Goal: Task Accomplishment & Management: Use online tool/utility

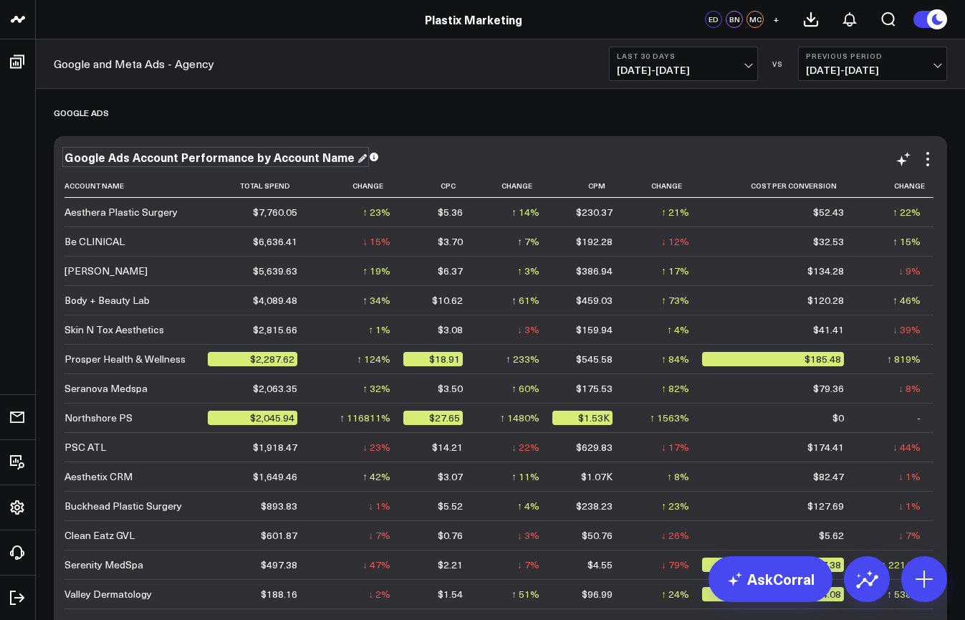
click at [341, 157] on div "Google Ads Account Performance by Account Name" at bounding box center [216, 157] width 302 height 16
click at [411, 153] on div "Google Ads Account Performance by Account Name" at bounding box center [501, 157] width 872 height 13
click at [130, 190] on icon at bounding box center [129, 185] width 11 height 9
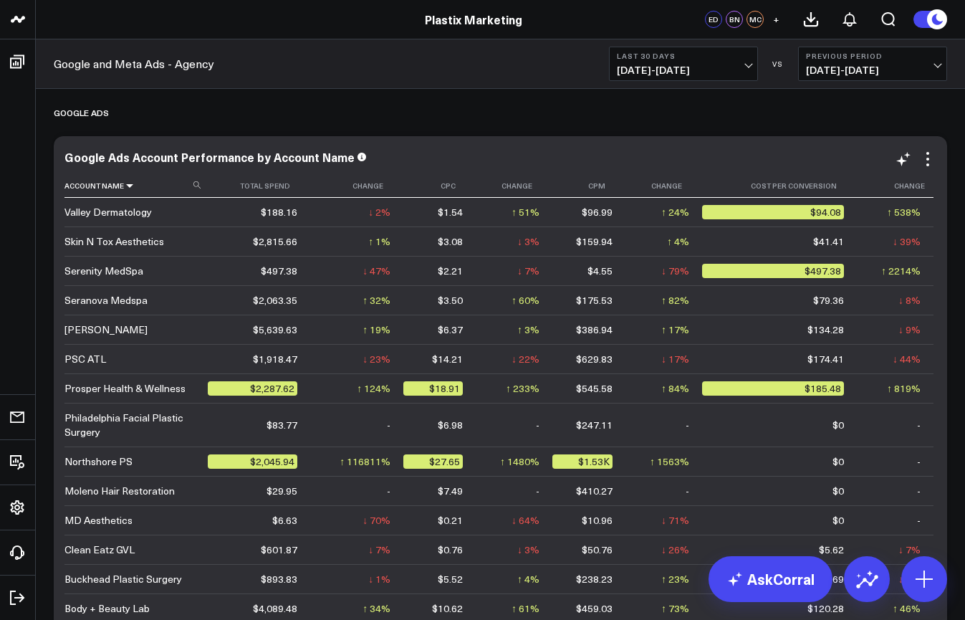
click at [130, 190] on icon at bounding box center [129, 185] width 11 height 9
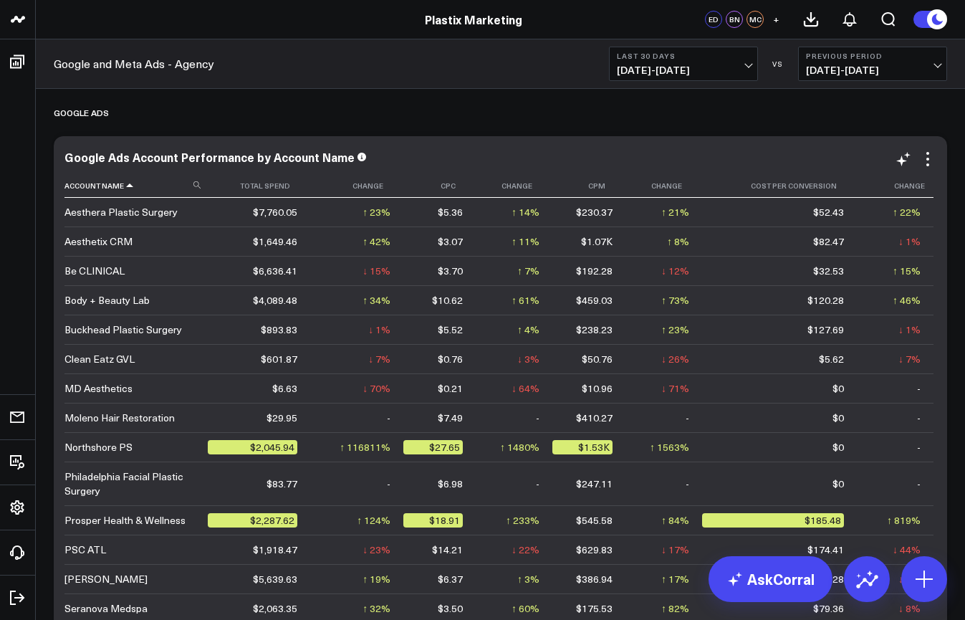
click at [130, 190] on th "Account Name" at bounding box center [136, 186] width 143 height 24
click at [129, 186] on icon at bounding box center [129, 185] width 11 height 9
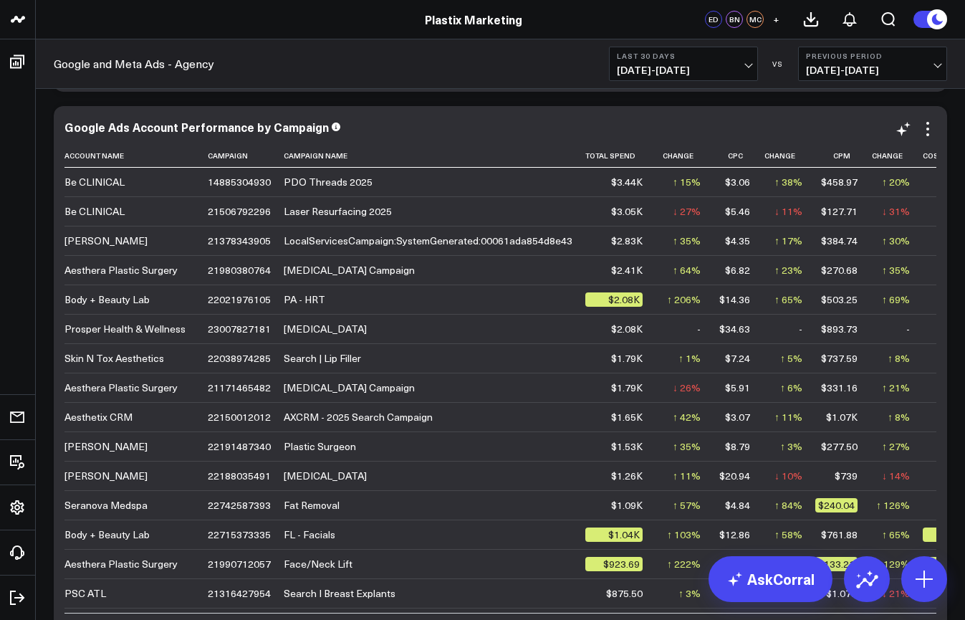
scroll to position [547, 0]
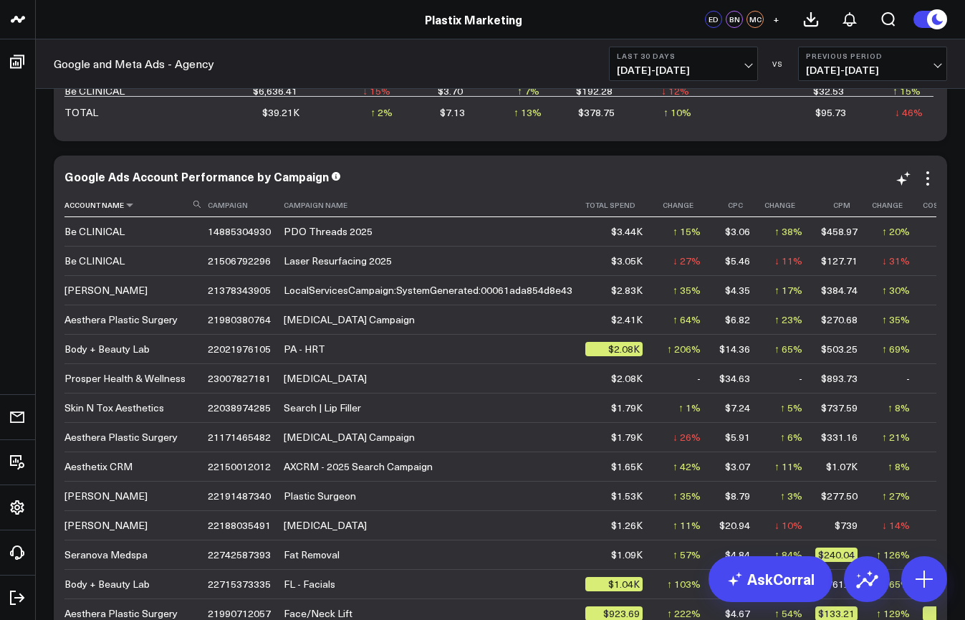
click at [134, 208] on th "Account Name" at bounding box center [136, 206] width 143 height 24
click at [126, 207] on icon at bounding box center [129, 205] width 11 height 9
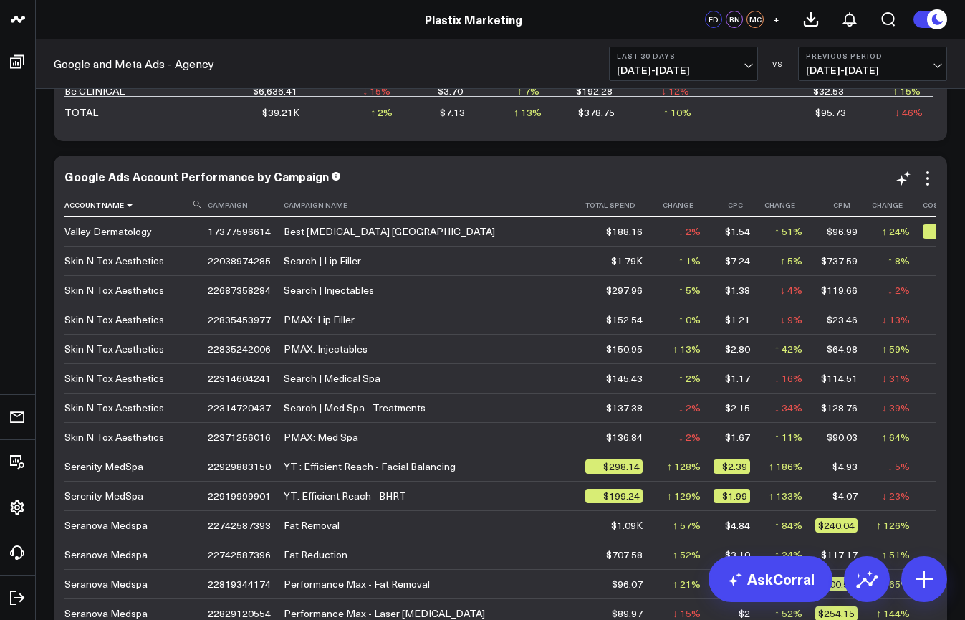
click at [126, 207] on icon at bounding box center [129, 205] width 11 height 9
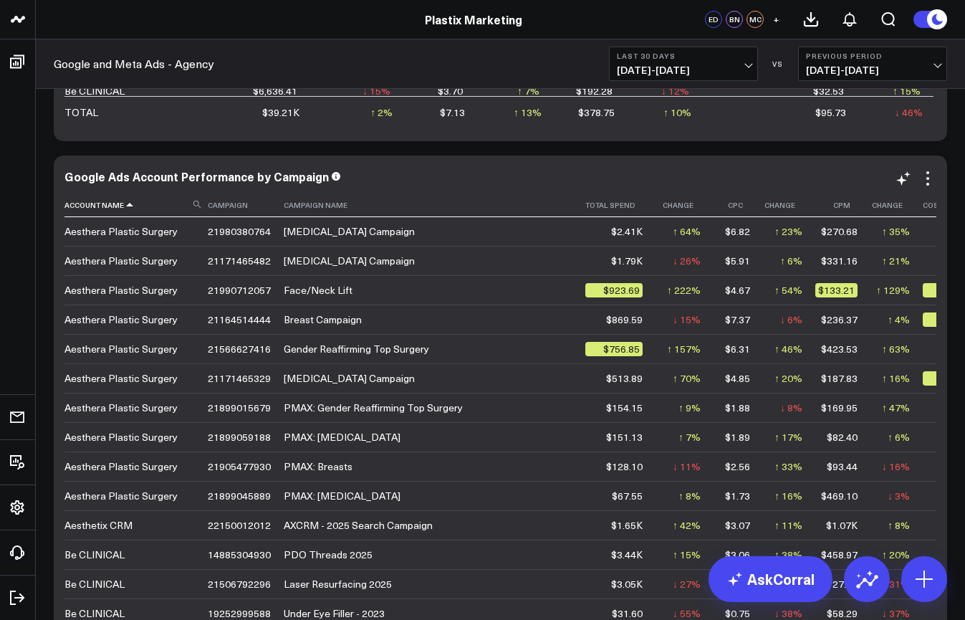
click at [126, 207] on icon at bounding box center [129, 205] width 11 height 9
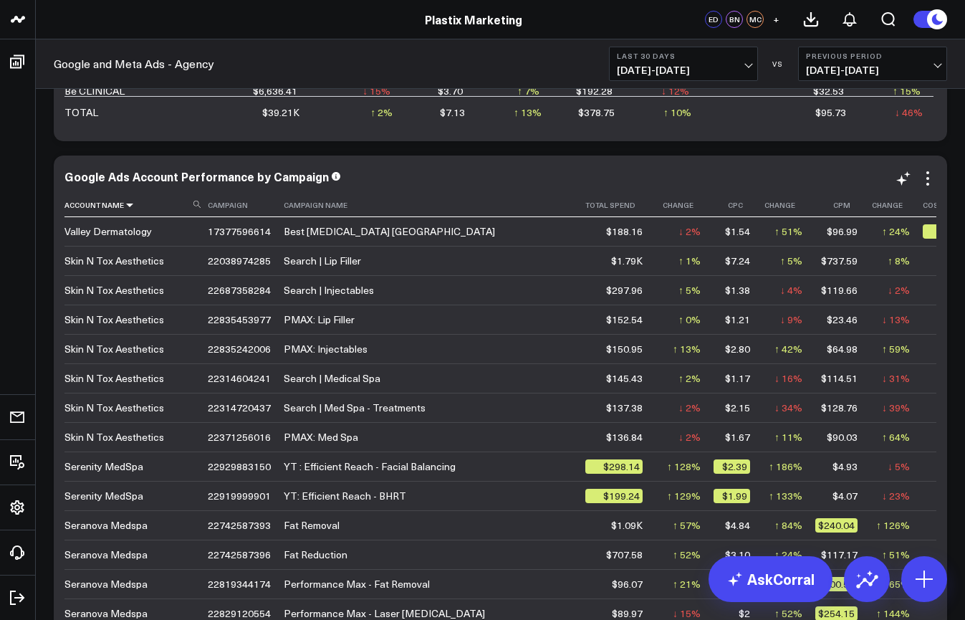
click at [130, 203] on icon at bounding box center [129, 205] width 11 height 9
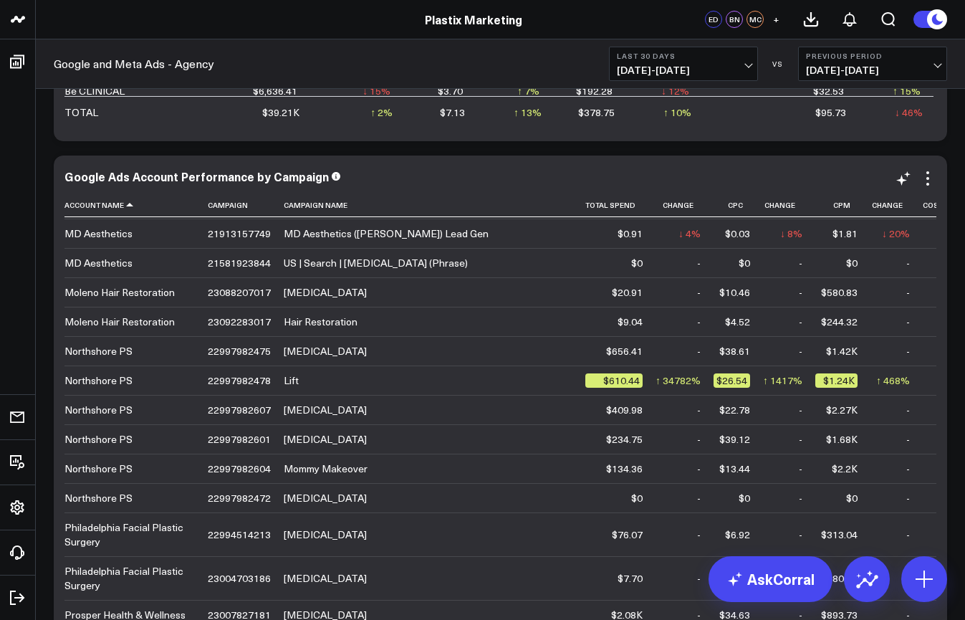
scroll to position [854, 0]
